Goal: Task Accomplishment & Management: Use online tool/utility

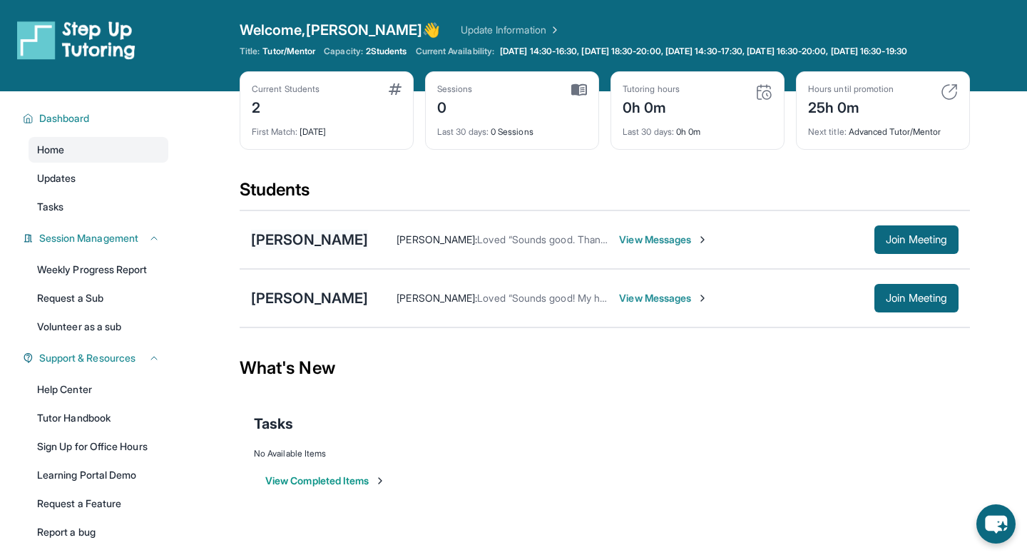
click at [344, 250] on div "[PERSON_NAME]" at bounding box center [309, 240] width 117 height 20
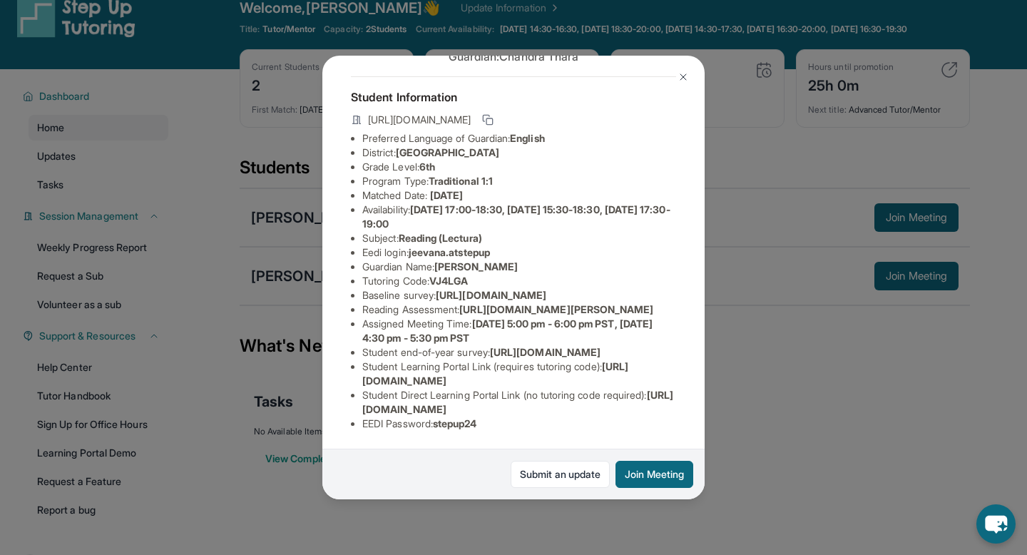
scroll to position [23, 0]
click at [638, 479] on button "Join Meeting" at bounding box center [655, 474] width 78 height 27
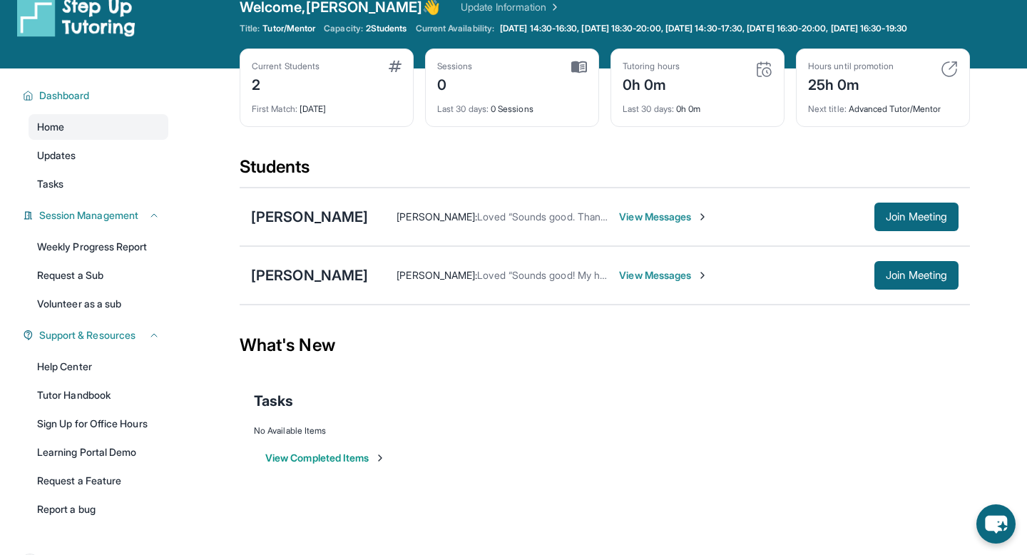
click at [504, 231] on div "[PERSON_NAME] : Loved “Sounds good. Thanks” View Messages Join Meeting" at bounding box center [663, 217] width 591 height 29
click at [320, 227] on div "[PERSON_NAME]" at bounding box center [309, 217] width 117 height 20
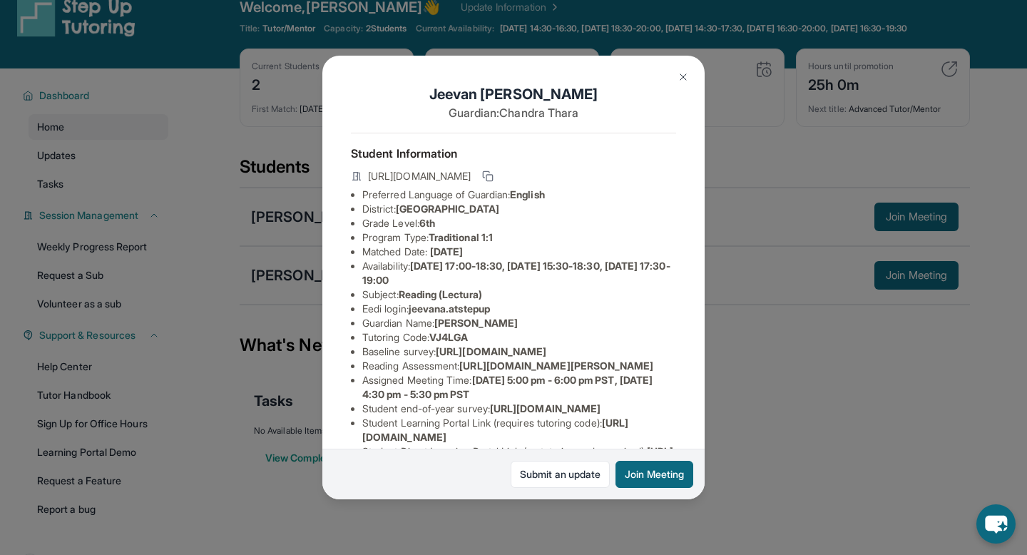
click at [678, 82] on img at bounding box center [683, 76] width 11 height 11
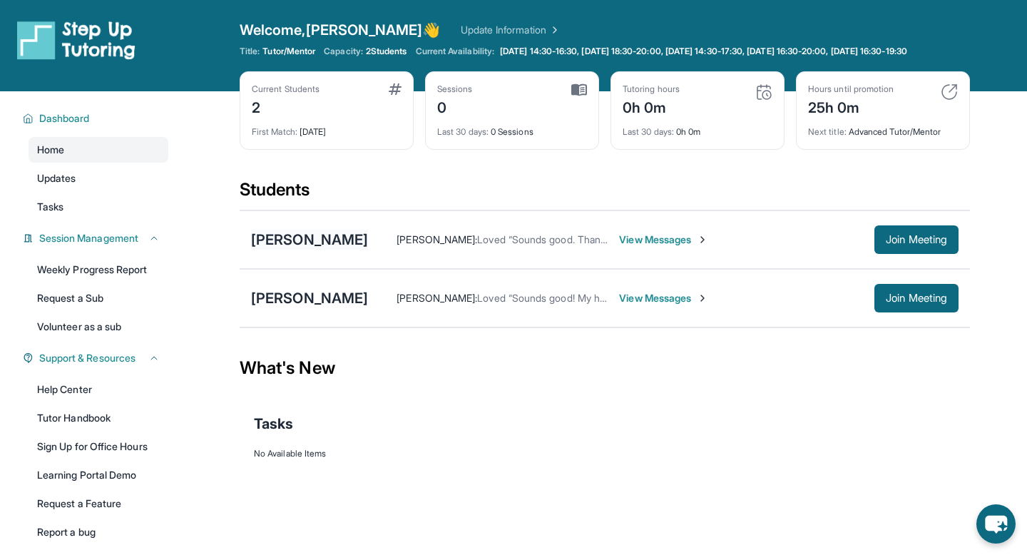
click at [342, 250] on div "[PERSON_NAME]" at bounding box center [309, 240] width 117 height 20
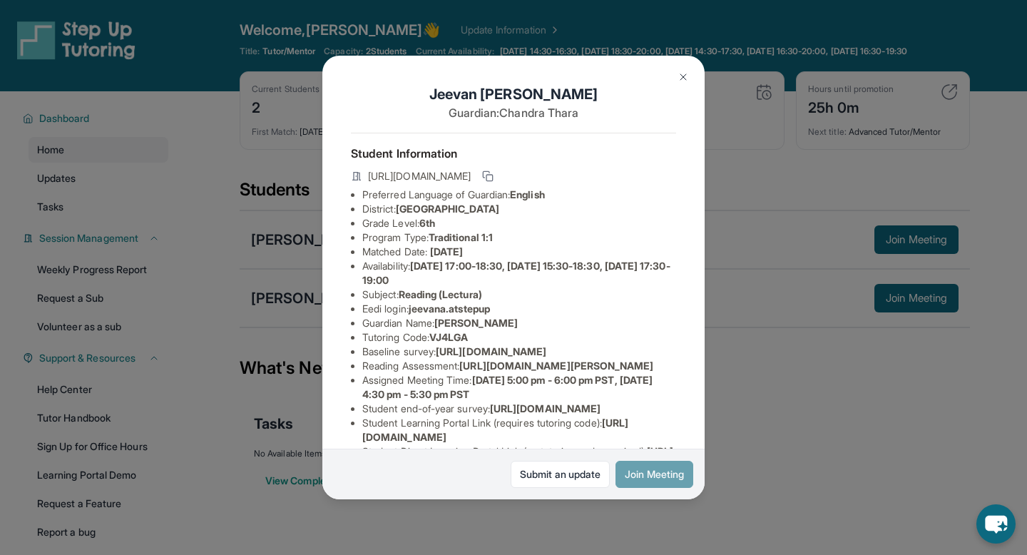
click at [638, 476] on button "Join Meeting" at bounding box center [655, 474] width 78 height 27
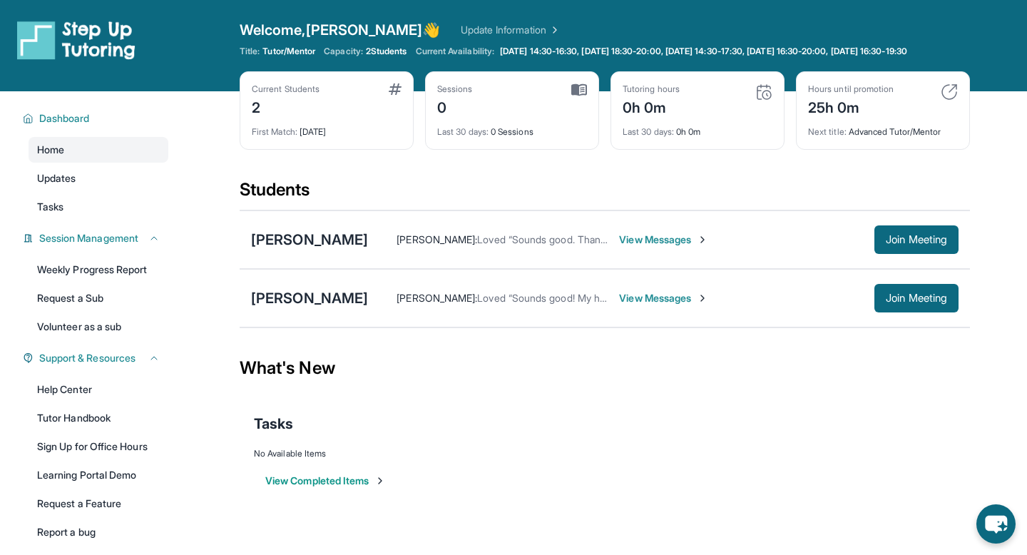
click at [599, 210] on div "Students" at bounding box center [605, 193] width 730 height 31
drag, startPoint x: 326, startPoint y: 199, endPoint x: 216, endPoint y: 194, distance: 109.9
click at [215, 194] on main "Current Students 2 First Match : [DATE] Sessions 0 Last 30 days : 0 Sessions Tu…" at bounding box center [605, 306] width 844 height 431
click at [250, 178] on div "Current Students 2 First Match : [DATE] Sessions 0 Last 30 days : 0 Sessions Tu…" at bounding box center [605, 124] width 730 height 107
drag, startPoint x: 244, startPoint y: 193, endPoint x: 424, endPoint y: 197, distance: 180.5
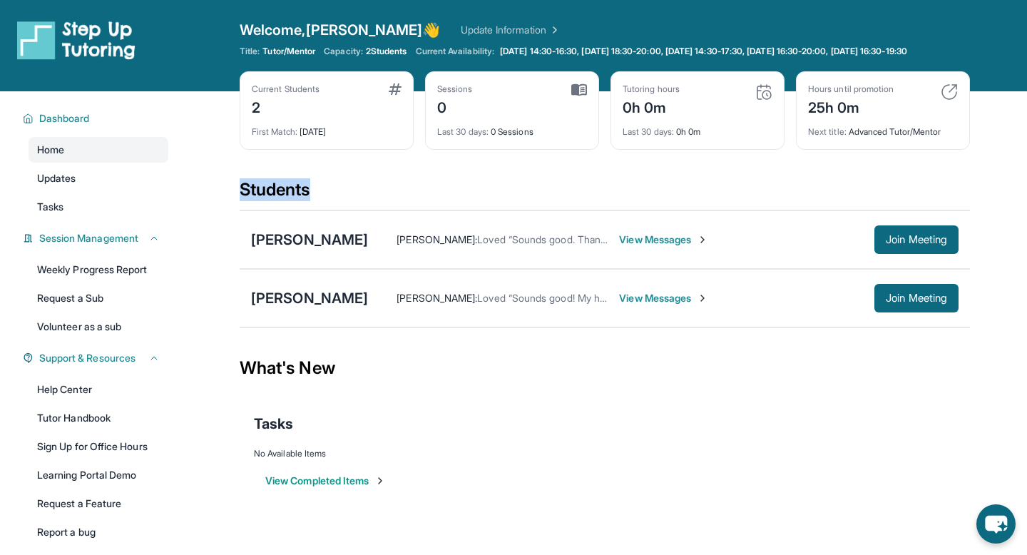
click at [424, 197] on div "Students" at bounding box center [605, 193] width 730 height 31
click at [423, 198] on div "Students" at bounding box center [605, 193] width 730 height 31
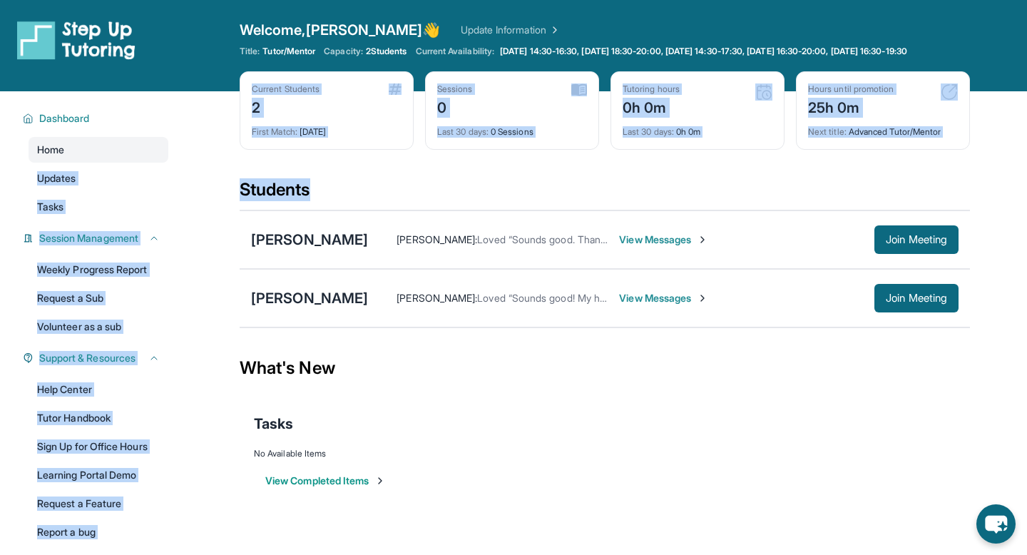
drag, startPoint x: 320, startPoint y: 205, endPoint x: 133, endPoint y: 175, distance: 188.7
click at [133, 175] on div "Open sidebar Welcome, [PERSON_NAME] 👋 Update Information Title: Tutor/Mentor Ca…" at bounding box center [513, 277] width 1027 height 555
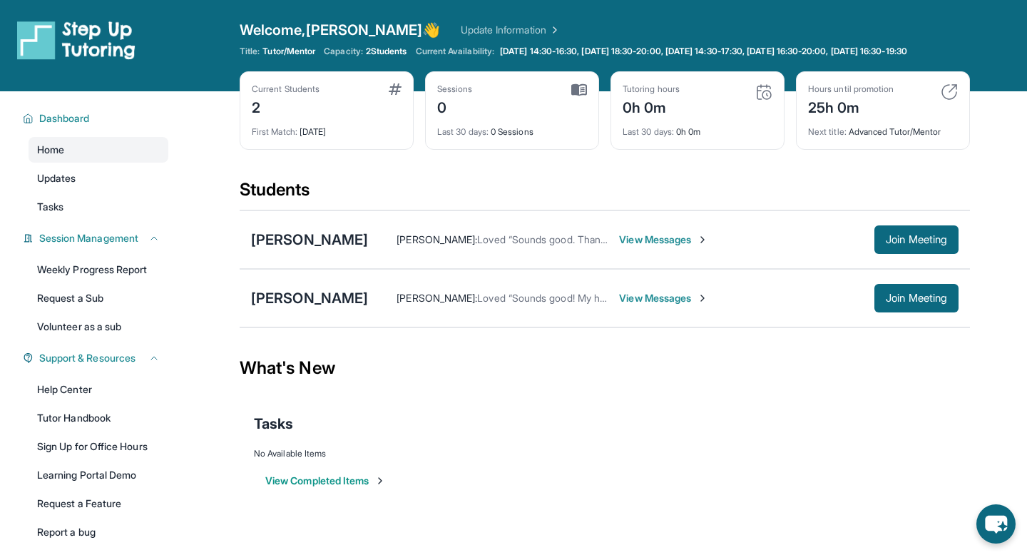
click at [313, 178] on div "Current Students 2 First Match : [DATE] Sessions 0 Last 30 days : 0 Sessions Tu…" at bounding box center [605, 124] width 730 height 107
drag, startPoint x: 312, startPoint y: 205, endPoint x: 242, endPoint y: 197, distance: 70.3
click at [242, 197] on div "Students" at bounding box center [605, 193] width 730 height 31
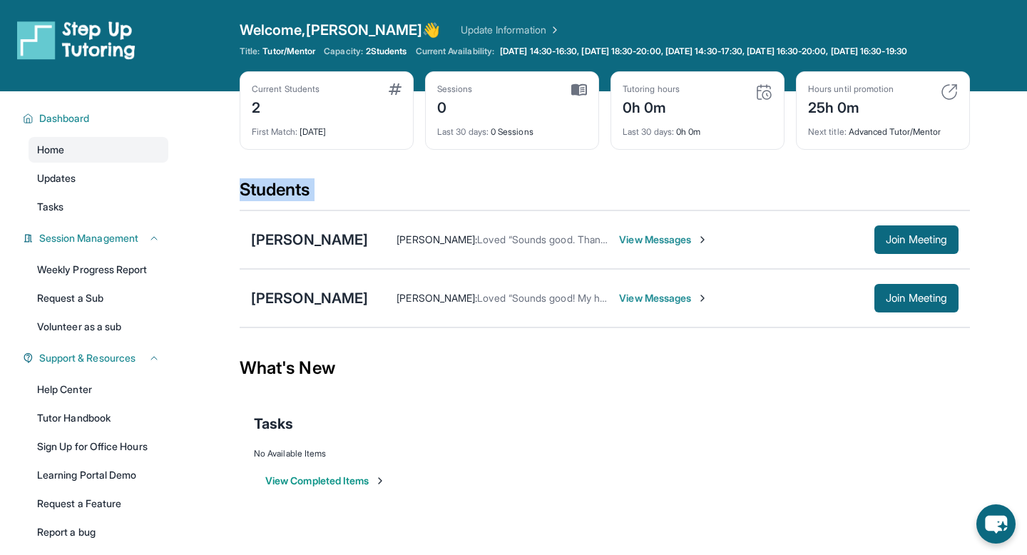
click at [242, 197] on div "Students" at bounding box center [605, 193] width 730 height 31
click at [361, 200] on div "Students" at bounding box center [605, 193] width 730 height 31
click at [301, 200] on div "Students" at bounding box center [605, 193] width 730 height 31
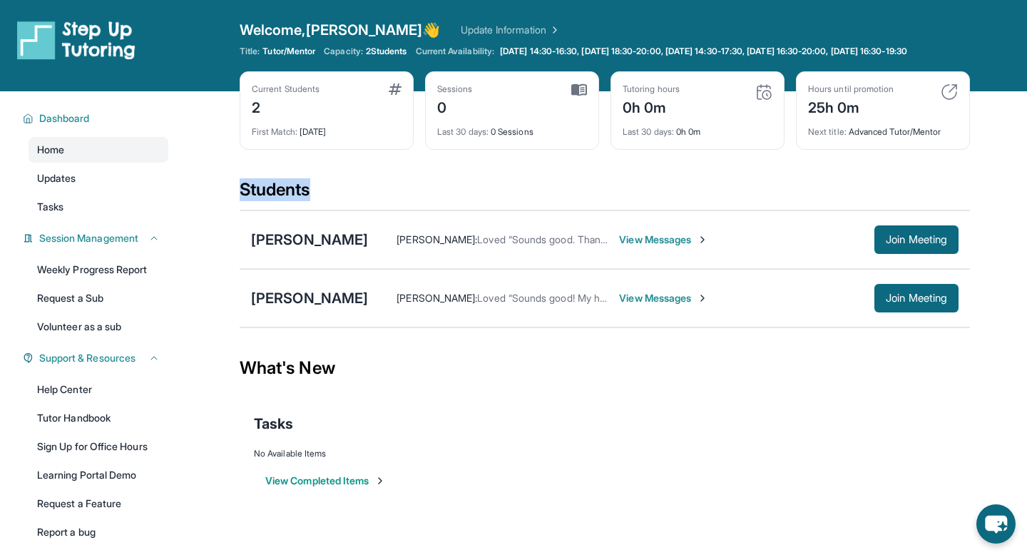
click at [340, 203] on div "Students" at bounding box center [605, 193] width 730 height 31
click at [323, 200] on div "Students" at bounding box center [605, 193] width 730 height 31
click at [306, 200] on div "Students" at bounding box center [605, 193] width 730 height 31
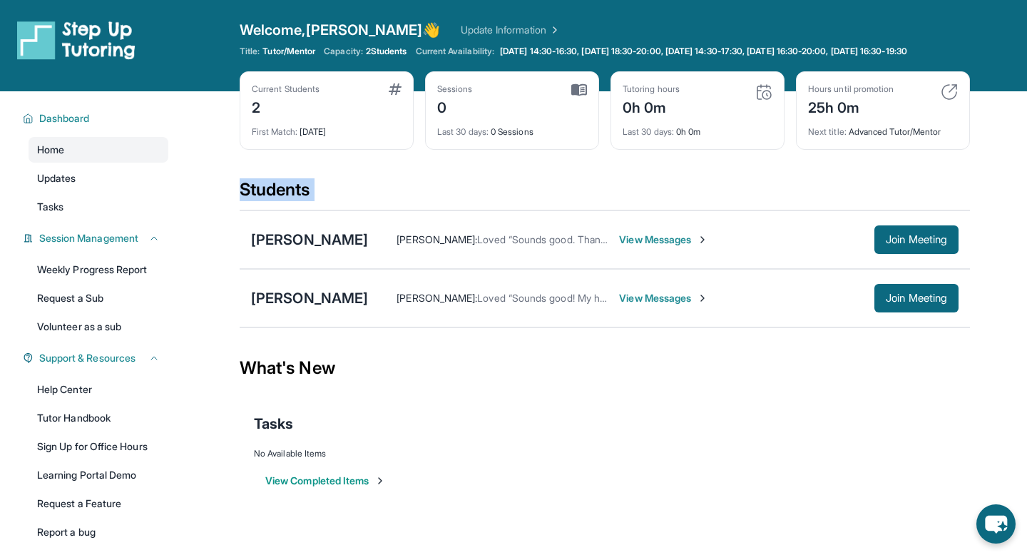
click at [327, 206] on div "Students" at bounding box center [605, 193] width 730 height 31
